Goal: Task Accomplishment & Management: Use online tool/utility

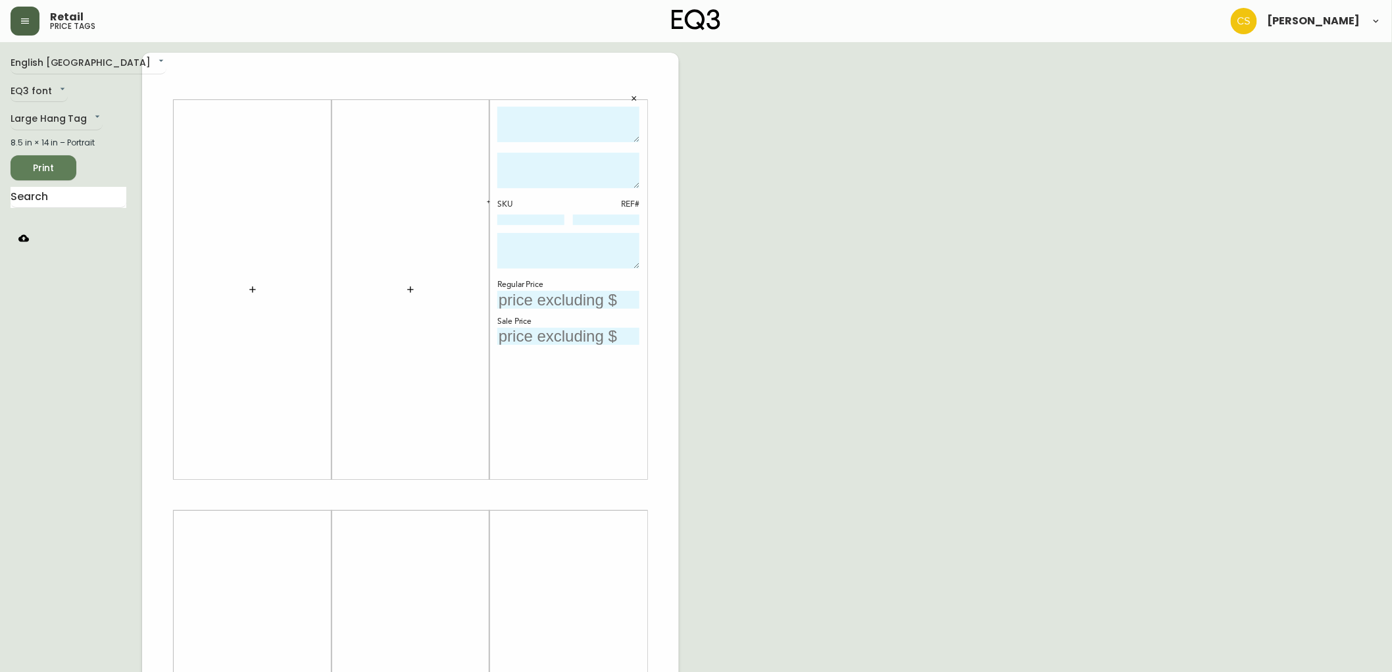
click at [25, 22] on icon "button" at bounding box center [25, 21] width 11 height 11
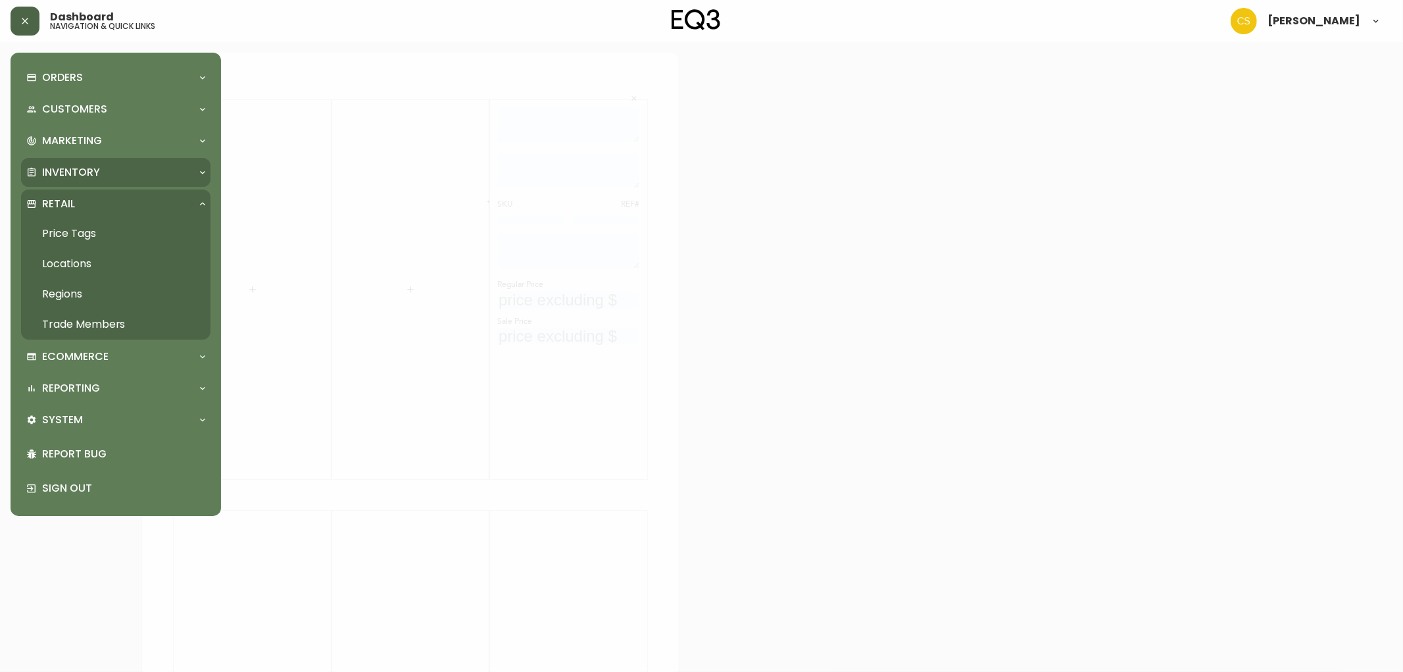
click at [76, 182] on div "Inventory" at bounding box center [115, 172] width 189 height 29
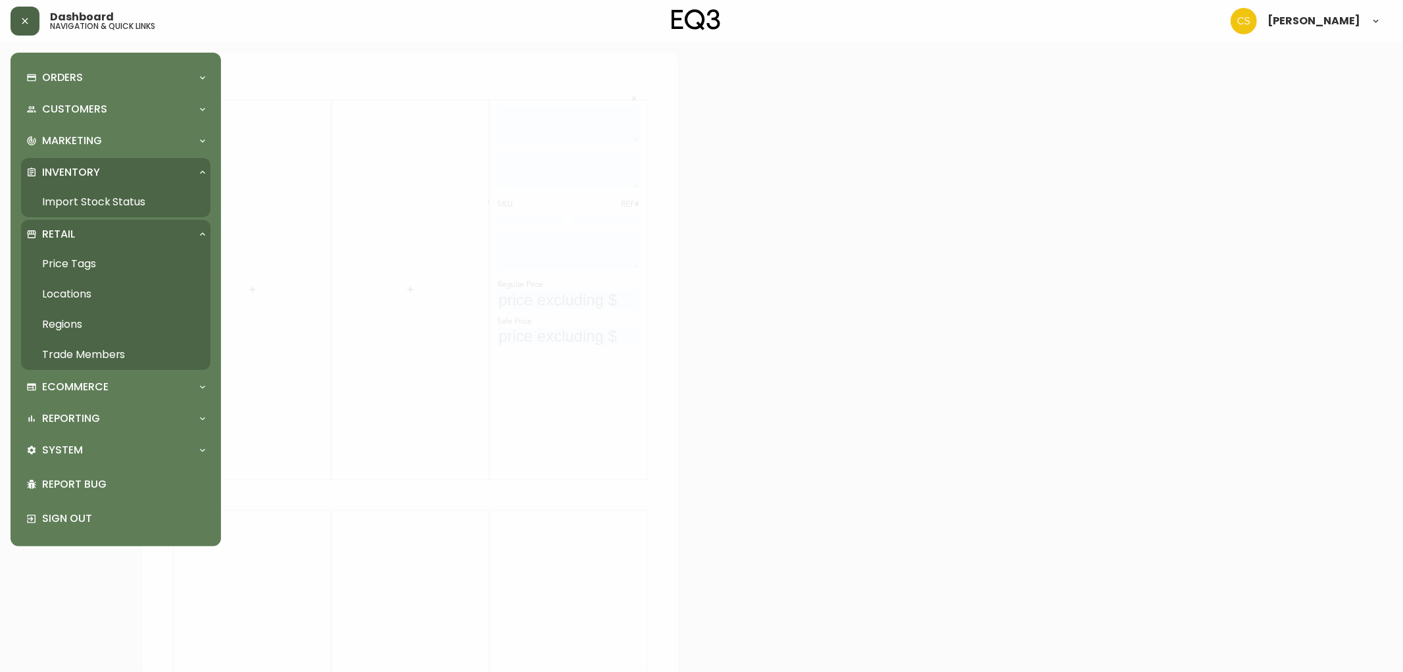
click at [82, 207] on link "Import Stock Status" at bounding box center [115, 202] width 189 height 30
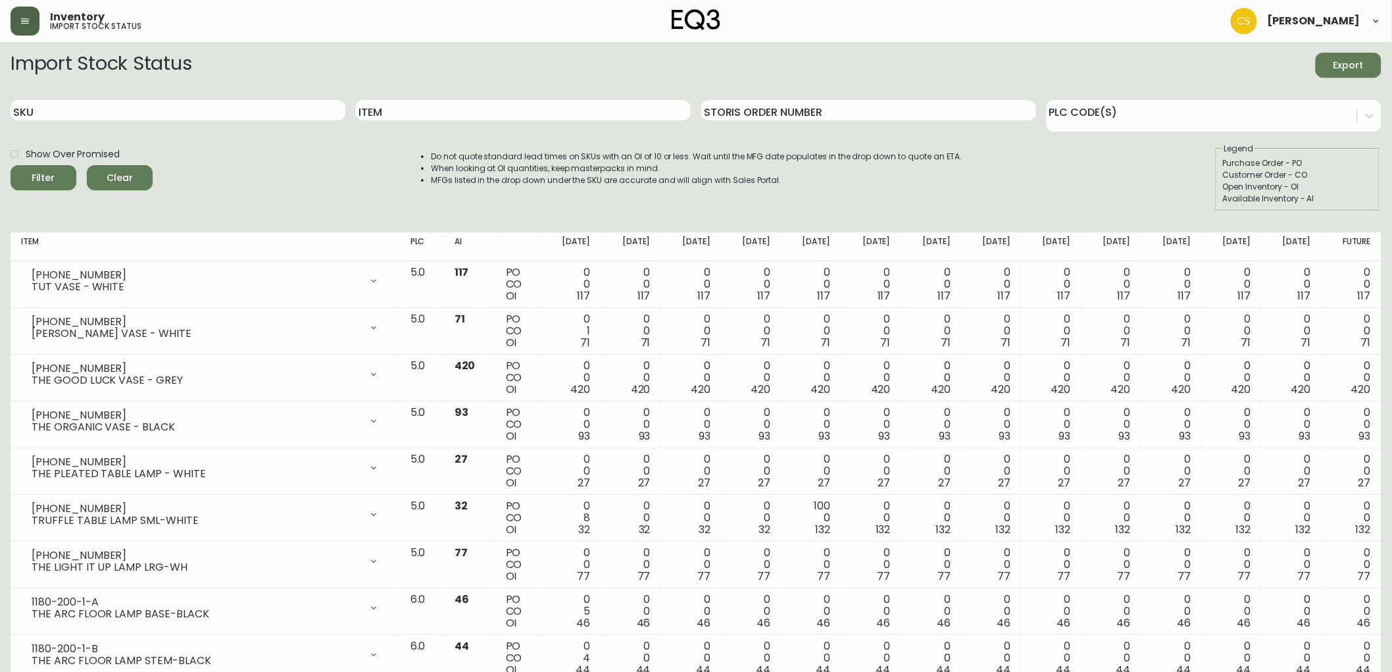
click at [454, 126] on div "Item" at bounding box center [523, 110] width 335 height 43
click at [454, 122] on div "Item" at bounding box center [523, 110] width 335 height 43
click at [454, 112] on input "Item" at bounding box center [523, 110] width 335 height 21
type input "dome"
click at [11, 165] on button "Filter" at bounding box center [44, 177] width 66 height 25
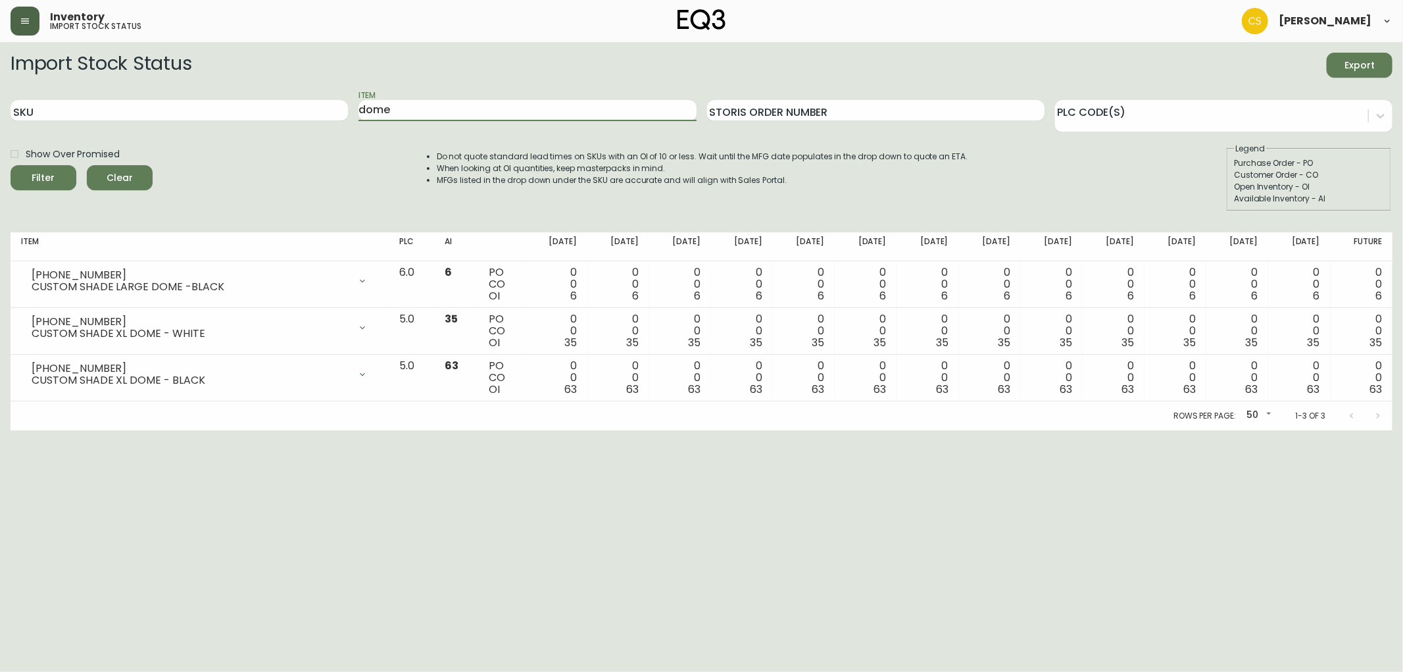
click at [24, 17] on icon "button" at bounding box center [25, 21] width 11 height 11
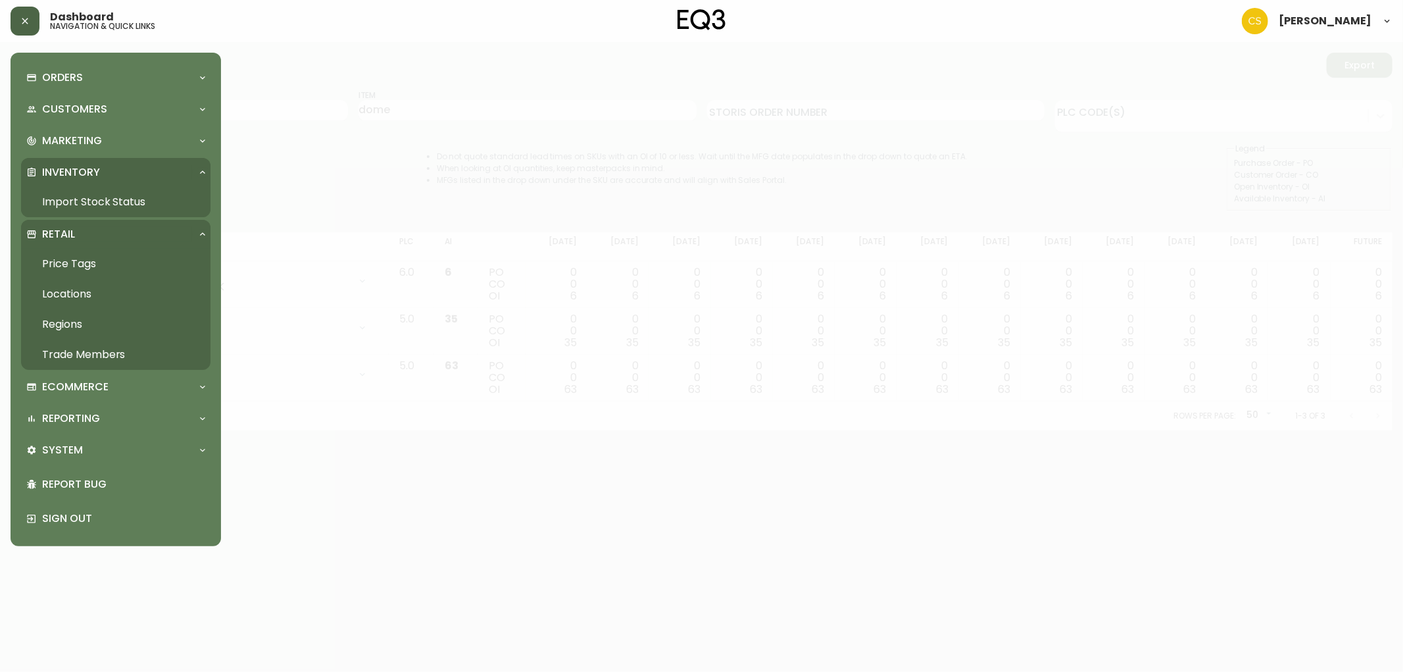
click at [74, 260] on link "Price Tags" at bounding box center [115, 264] width 189 height 30
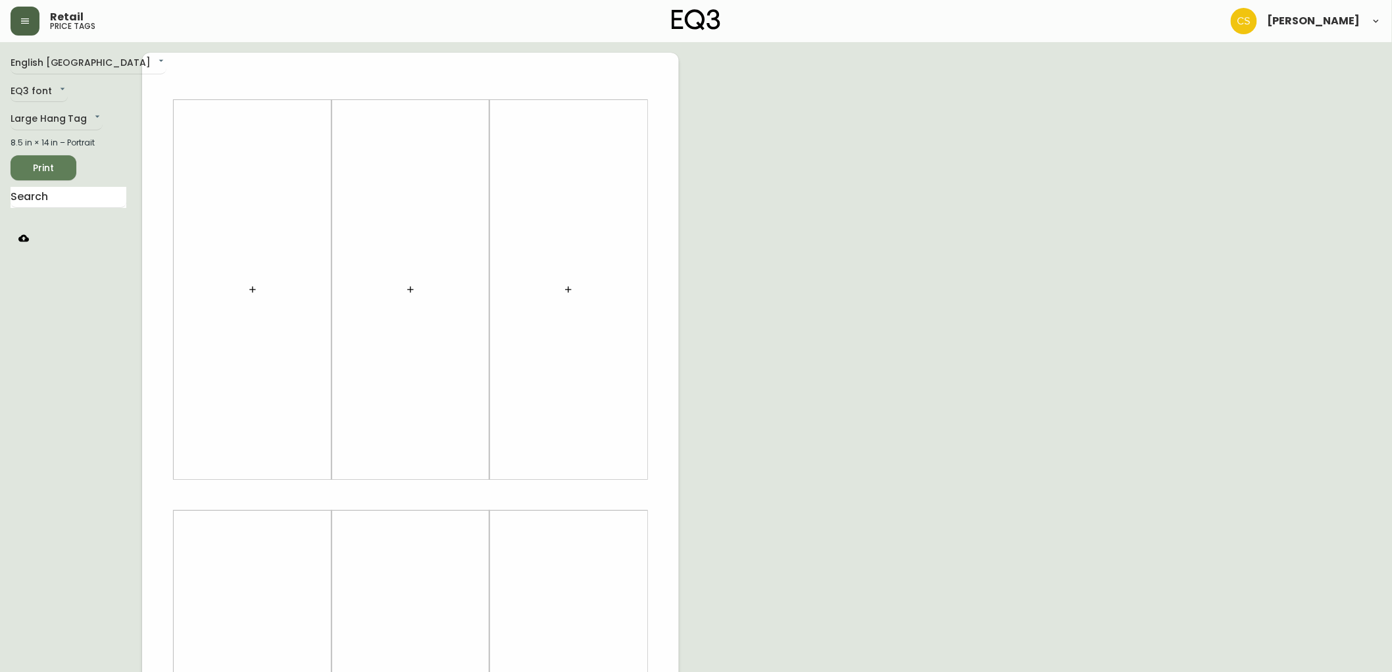
click at [566, 286] on icon "button" at bounding box center [568, 289] width 11 height 11
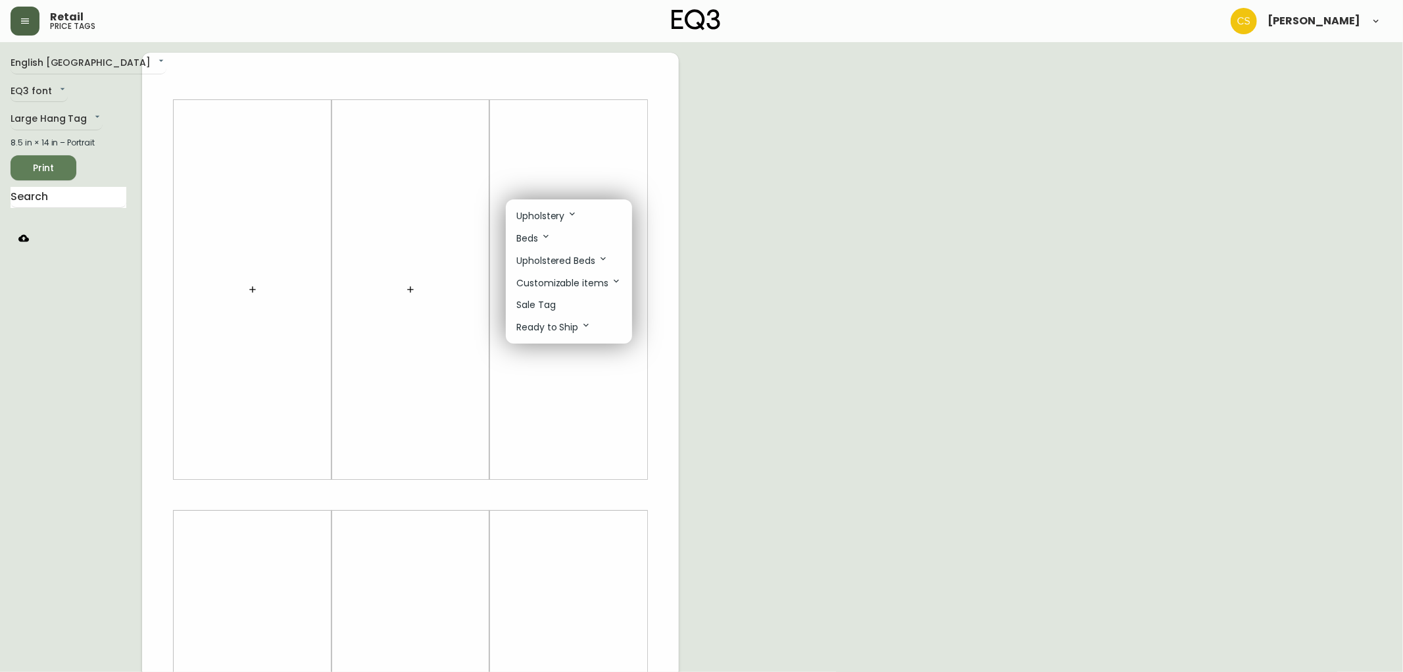
click at [547, 303] on p "Sale Tag" at bounding box center [535, 305] width 39 height 14
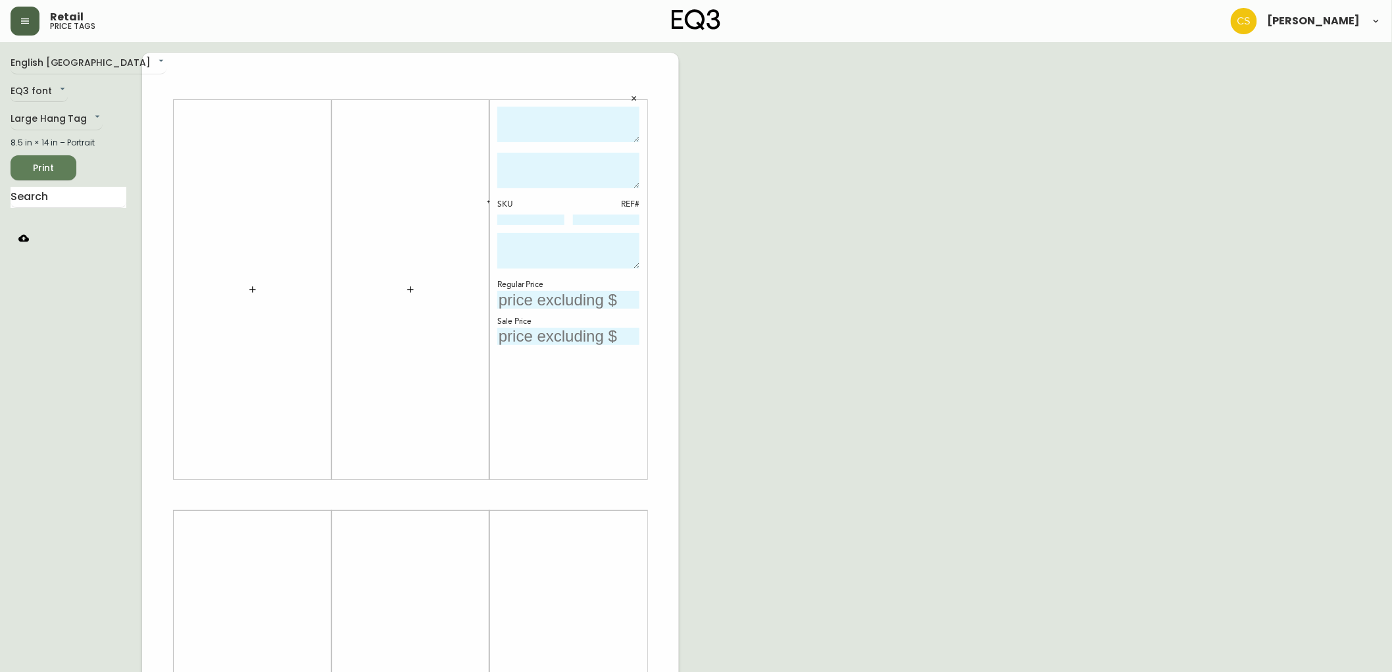
click at [539, 132] on textarea at bounding box center [568, 125] width 142 height 36
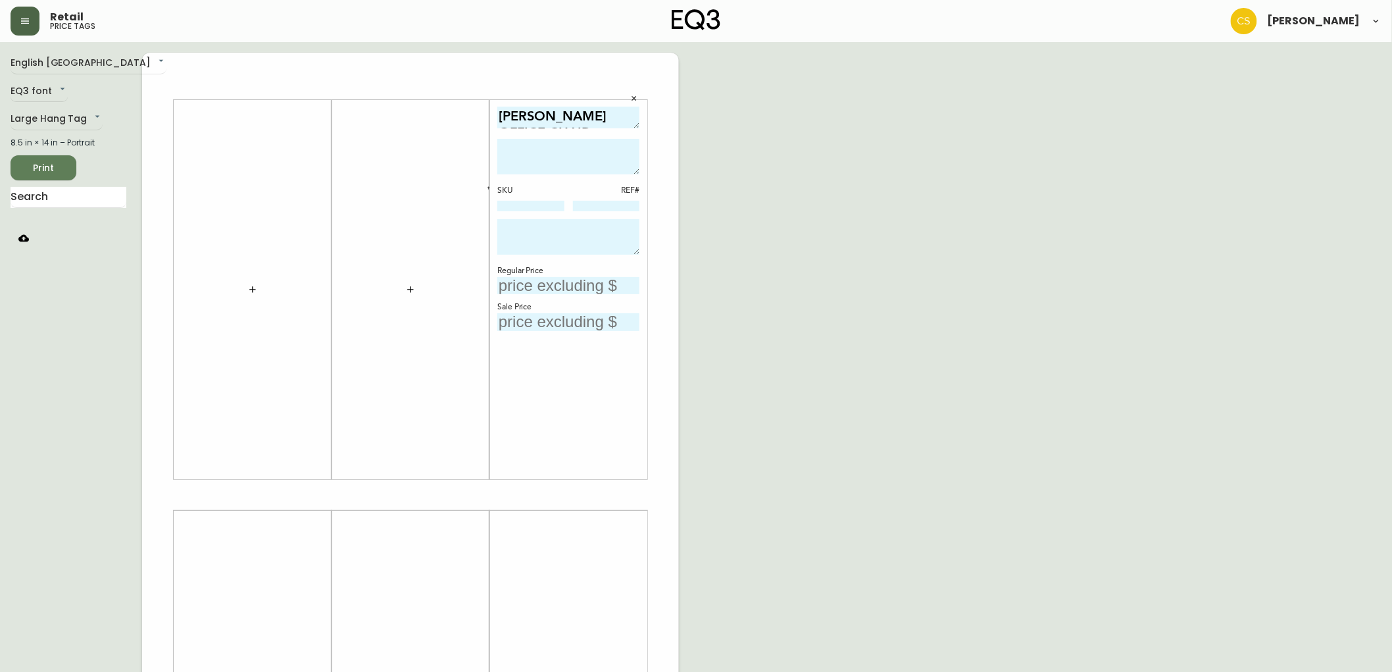
drag, startPoint x: 635, startPoint y: 138, endPoint x: 634, endPoint y: 124, distance: 14.5
click at [634, 124] on textarea "[PERSON_NAME] OFFICE CHAIR" at bounding box center [568, 118] width 142 height 22
type textarea "[PERSON_NAME] OFFICE CHAIR"
click at [505, 203] on input at bounding box center [530, 206] width 67 height 11
paste input "3020-410-45-A"
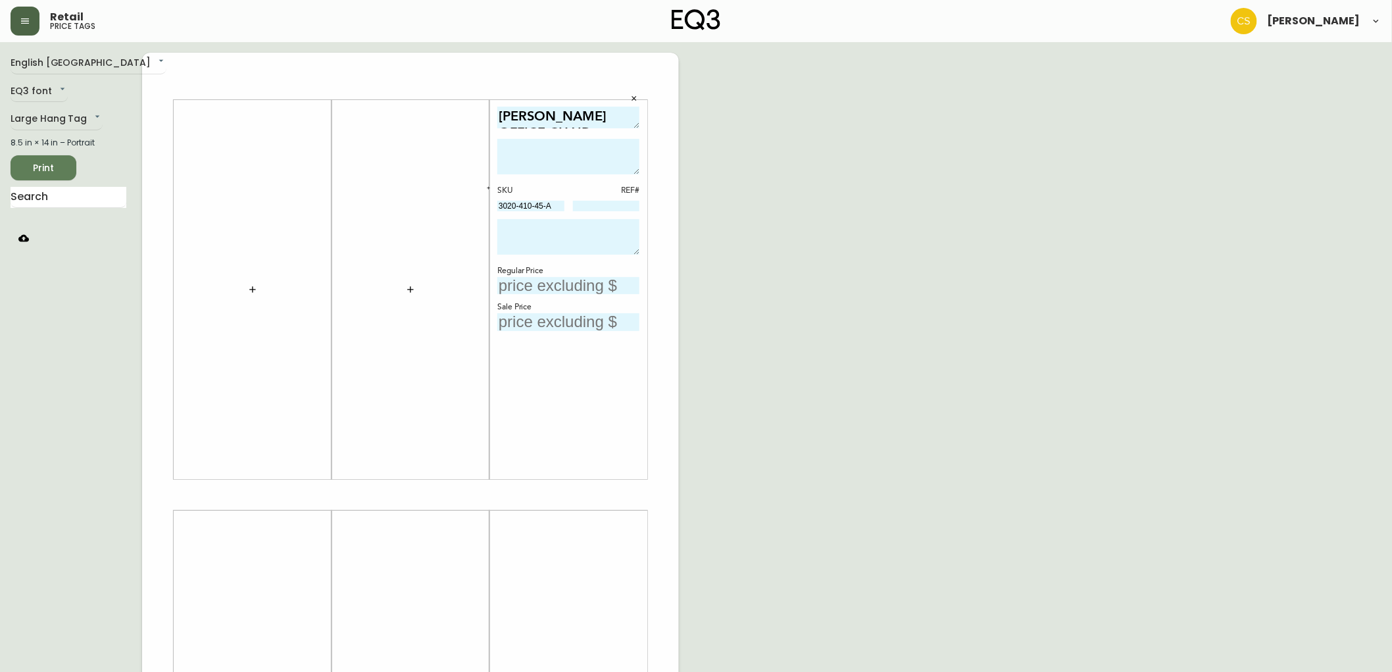
type input "3020-410-45-A"
click at [489, 186] on icon "button" at bounding box center [488, 188] width 5 height 5
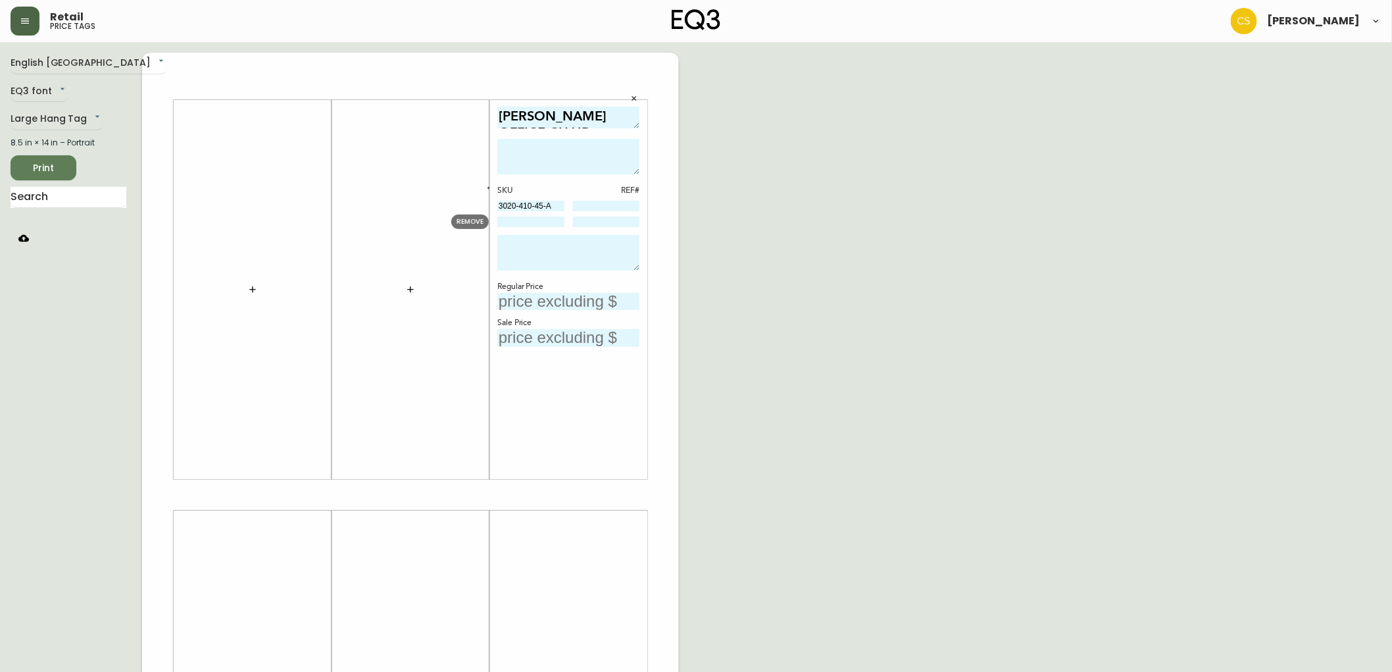
click at [518, 224] on input at bounding box center [530, 221] width 67 height 11
click at [499, 226] on input at bounding box center [530, 221] width 67 height 11
paste input "3020-400-4-B"
type input "3020-400-4-B"
click at [511, 252] on textarea at bounding box center [568, 253] width 142 height 36
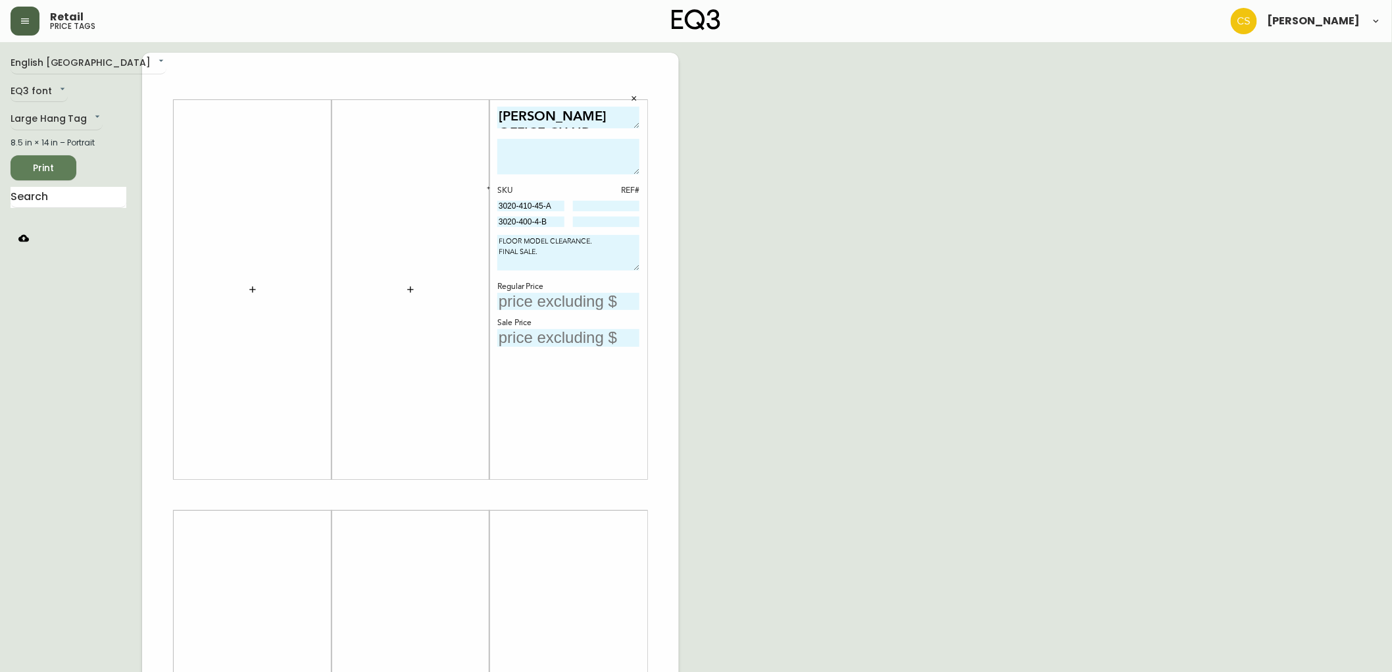
type textarea "FLOOR MODEL CLEARANCE. FINAL SALE."
click at [592, 163] on textarea at bounding box center [568, 157] width 142 height 36
paste textarea "The [PERSON_NAME] chair is upholstered with a soft fabric or man-made leather, …"
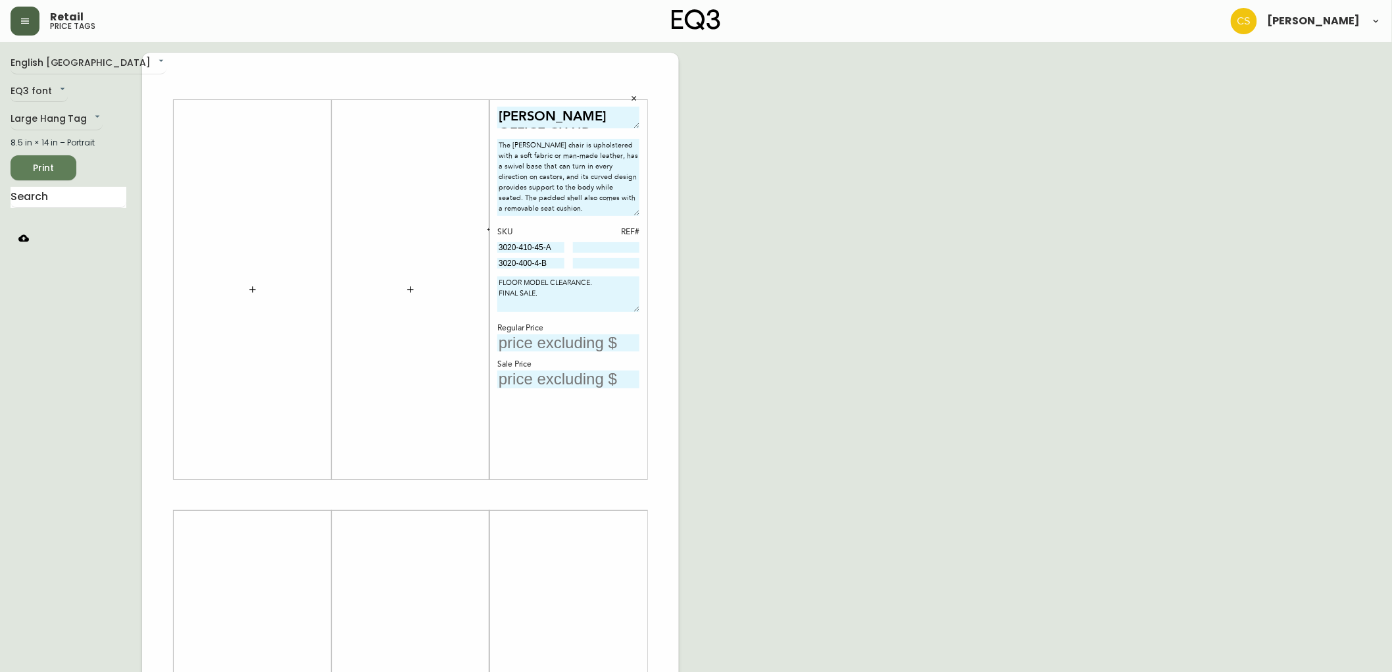
drag, startPoint x: 639, startPoint y: 167, endPoint x: 636, endPoint y: 209, distance: 42.2
click at [636, 209] on textarea "The [PERSON_NAME] chair is upholstered with a soft fabric or man-made leather, …" at bounding box center [568, 177] width 142 height 77
type textarea "The [PERSON_NAME] chair is upholstered with a soft fabric or man-made leather, …"
click at [537, 334] on input "text" at bounding box center [568, 343] width 142 height 18
type input "$499"
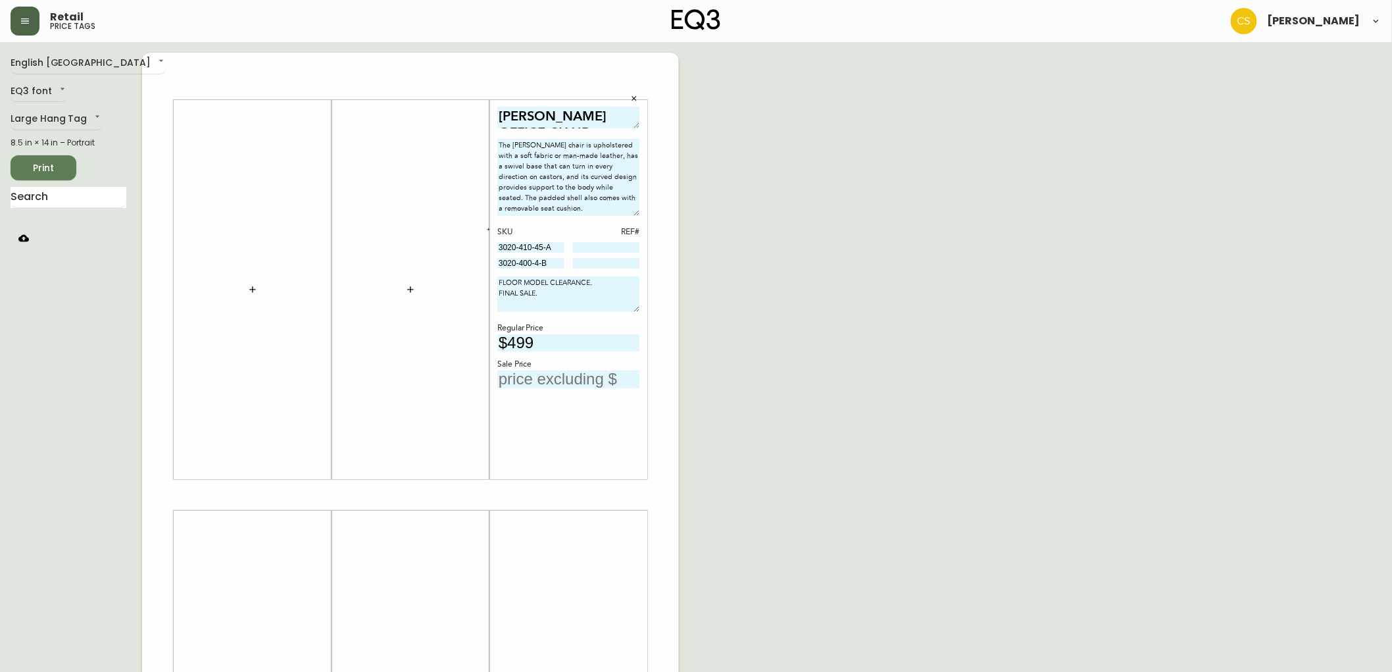
click at [537, 373] on input "text" at bounding box center [568, 379] width 142 height 18
type input "$250"
click at [604, 263] on input at bounding box center [606, 263] width 67 height 11
type input "1655"
drag, startPoint x: 555, startPoint y: 246, endPoint x: 475, endPoint y: 241, distance: 80.4
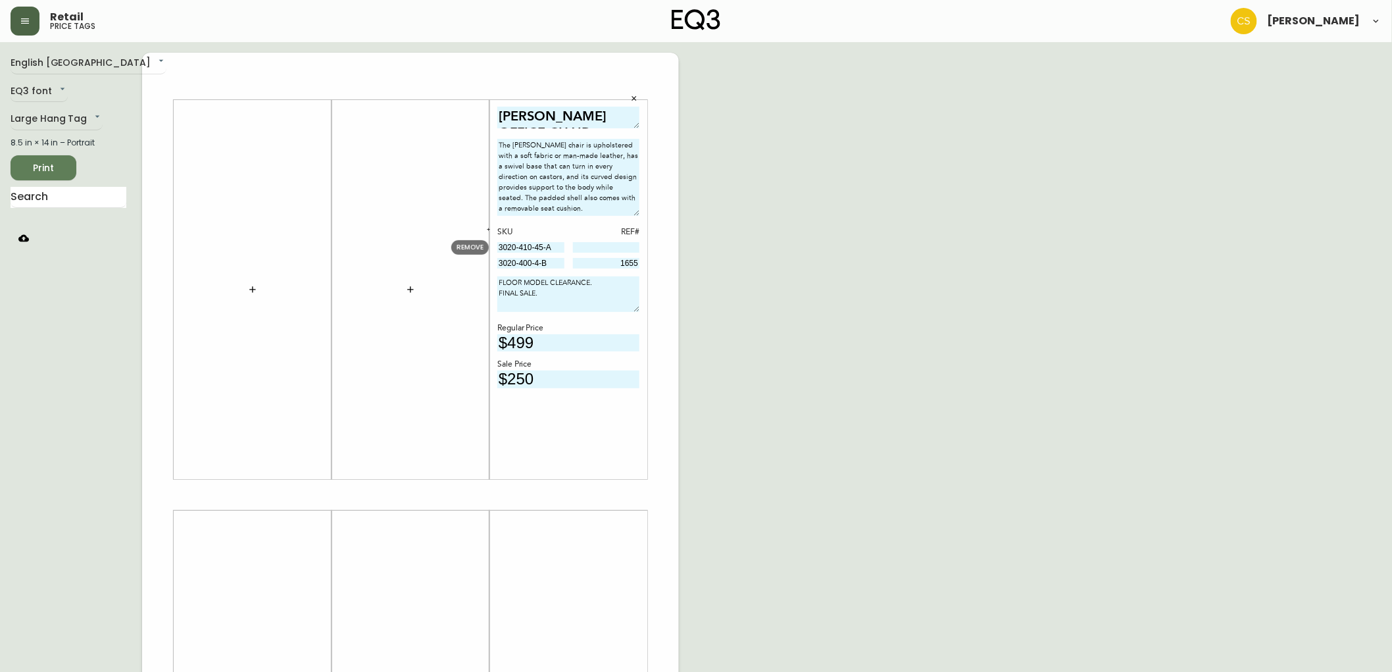
click at [475, 241] on body "Retail price tags [PERSON_NAME] English Canada en_CA EQ3 font EQ3 Large Hang Ta…" at bounding box center [696, 468] width 1392 height 937
click at [593, 247] on input at bounding box center [606, 247] width 67 height 11
type input "440"
click at [779, 332] on div "English Canada en_CA EQ3 font EQ3 Large Hang Tag large 8.5 in × 14 in – Portrai…" at bounding box center [696, 495] width 1371 height 884
click at [47, 162] on span "Print" at bounding box center [43, 168] width 45 height 16
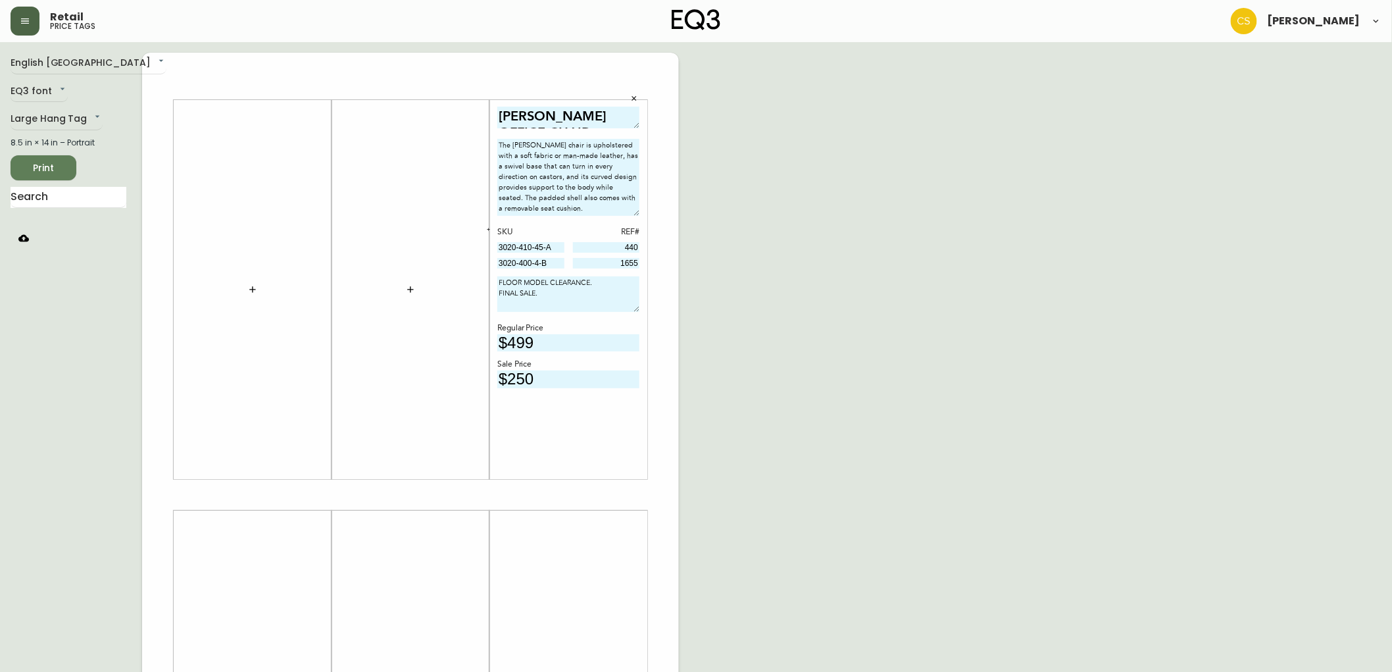
click at [68, 164] on button "Print" at bounding box center [44, 167] width 66 height 25
click at [25, 167] on span "Print" at bounding box center [43, 168] width 45 height 16
